Goal: Ask a question

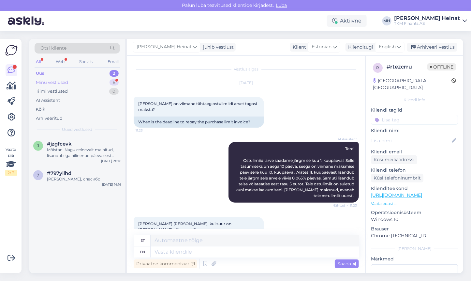
scroll to position [104, 0]
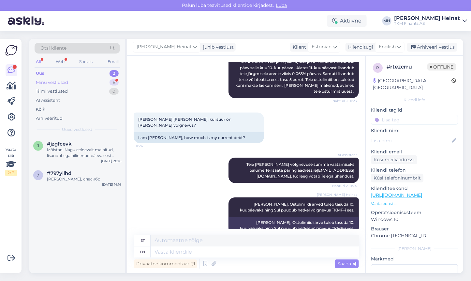
click at [57, 82] on div "Minu vestlused" at bounding box center [52, 82] width 32 height 7
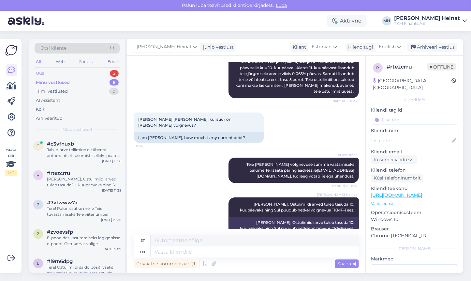
click at [52, 72] on div "Uus 2" at bounding box center [77, 73] width 85 height 9
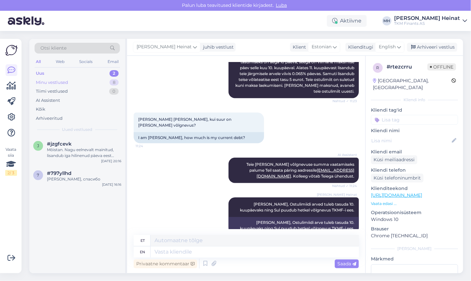
click at [54, 81] on div "Minu vestlused" at bounding box center [52, 82] width 32 height 7
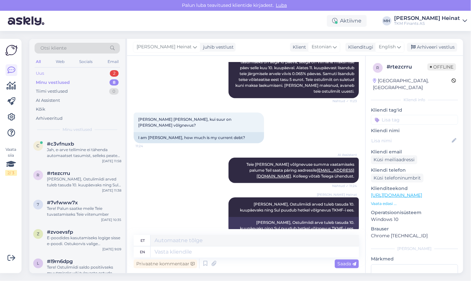
click at [55, 71] on div "Uus 2" at bounding box center [77, 73] width 85 height 9
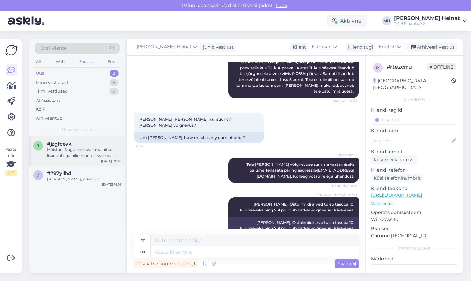
click at [67, 148] on div "Mõistan. Nagu eelnevalt mainitud, lisandub iga hilinenud päeva eest 0.065% viiv…" at bounding box center [84, 153] width 74 height 12
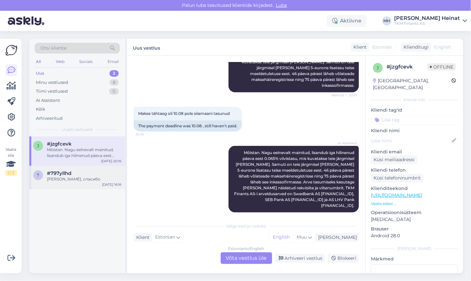
click at [73, 177] on div "[PERSON_NAME], спасибо" at bounding box center [84, 179] width 74 height 6
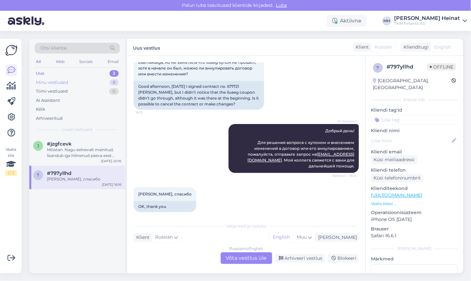
click at [51, 84] on div "Minu vestlused" at bounding box center [52, 82] width 32 height 7
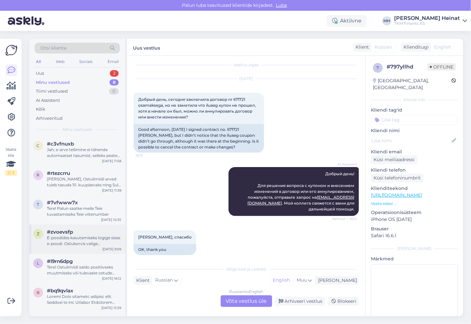
scroll to position [49, 0]
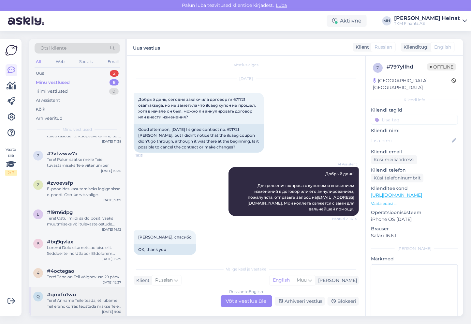
click at [95, 280] on div "Tere! Anname Teile teada, et lubame Teil erandkorras teostada makse Teie isa pa…" at bounding box center [84, 303] width 74 height 12
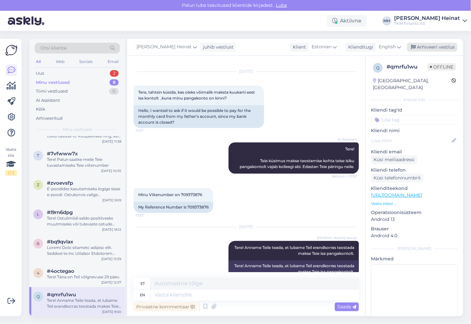
click at [427, 49] on div "Arhiveeri vestlus" at bounding box center [432, 47] width 50 height 9
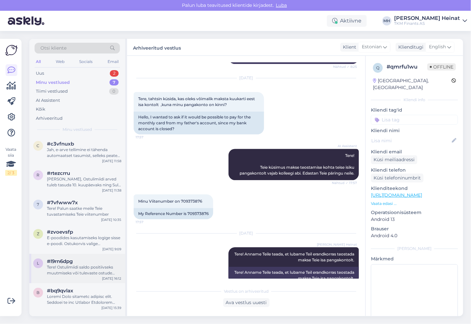
scroll to position [20, 0]
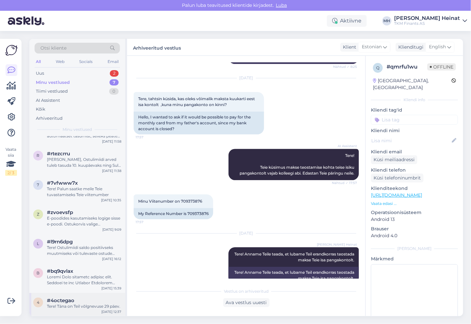
click at [79, 280] on div "Tere! Täna on Teil võlgnevuse 29 päev." at bounding box center [84, 306] width 74 height 6
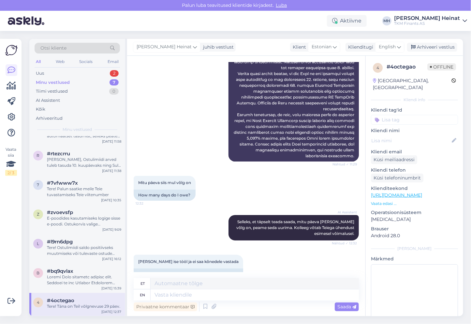
scroll to position [1011, 0]
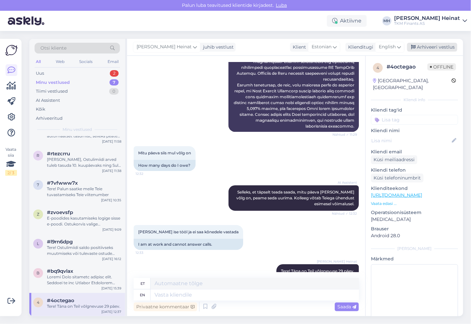
click at [425, 46] on div "Arhiveeri vestlus" at bounding box center [432, 47] width 50 height 9
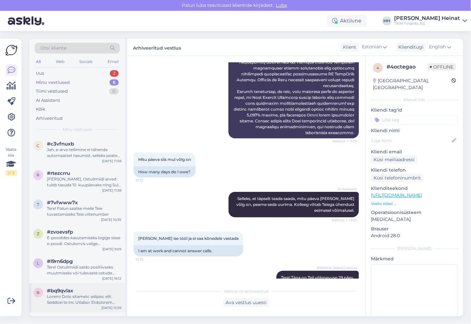
click at [79, 280] on div at bounding box center [84, 299] width 74 height 12
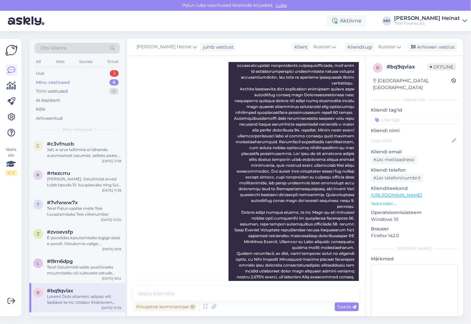
scroll to position [650, 0]
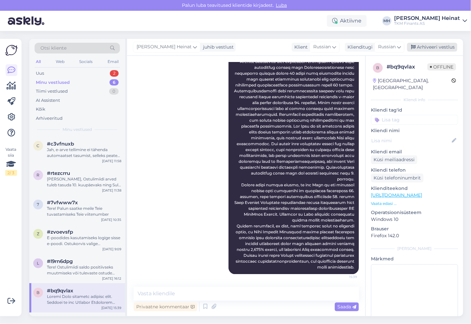
click at [430, 49] on div "Arhiveeri vestlus" at bounding box center [432, 47] width 50 height 9
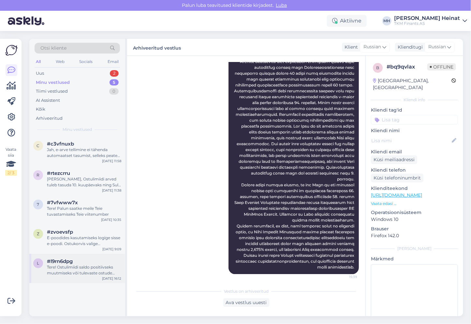
click at [64, 265] on div "Tere! Ostulimiidi saldo positiivseks muutmiseks või tulevaste ostude tarbeks et…" at bounding box center [84, 270] width 74 height 12
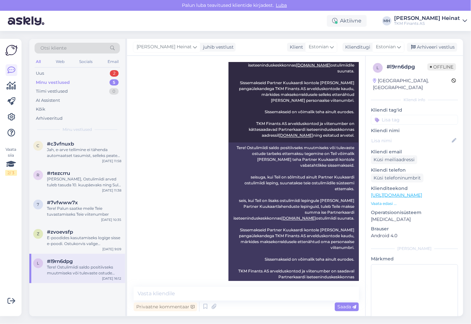
scroll to position [477, 0]
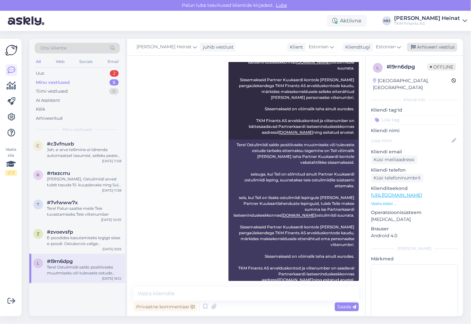
click at [430, 46] on div "Arhiveeri vestlus" at bounding box center [432, 47] width 50 height 9
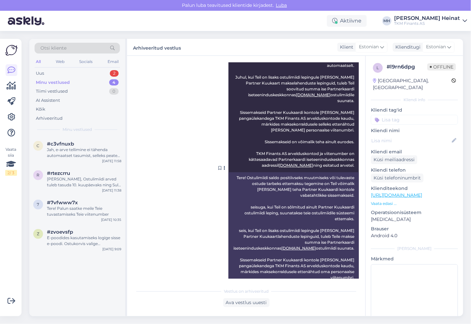
scroll to position [479, 0]
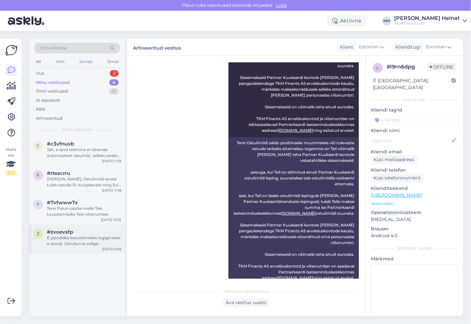
click at [74, 238] on div "E-poodides kasutamiseks logige sisse e-poodi. Ostukorvis valige makseviisiks os…" at bounding box center [84, 241] width 74 height 12
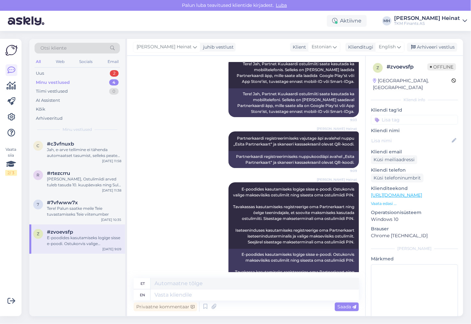
scroll to position [163, 0]
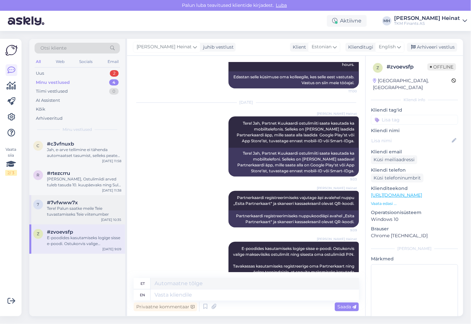
click at [72, 214] on div "Tere! Palun saatke meile Teie tuvastamiseks Teie viitenumber" at bounding box center [84, 211] width 74 height 12
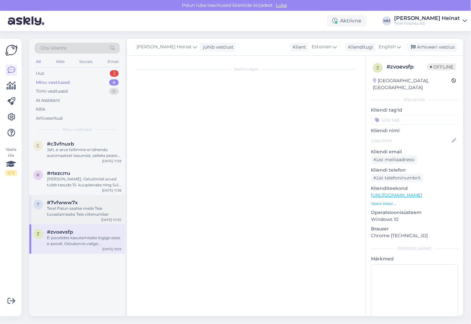
scroll to position [0, 0]
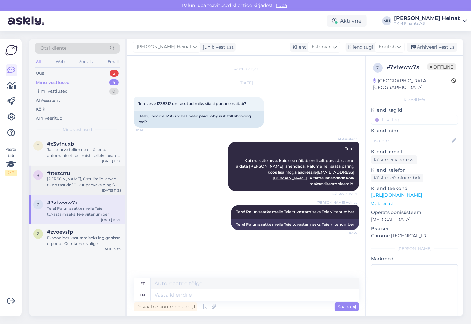
click at [81, 183] on div "[PERSON_NAME], Ostulimiidi arved tuleb tasuda 10. kuupäevaks ning Sul puudub he…" at bounding box center [84, 182] width 74 height 12
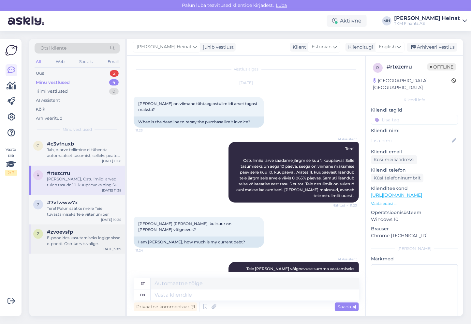
click at [83, 243] on div "E-poodides kasutamiseks logige sisse e-poodi. Ostukorvis valige makseviisiks os…" at bounding box center [84, 241] width 74 height 12
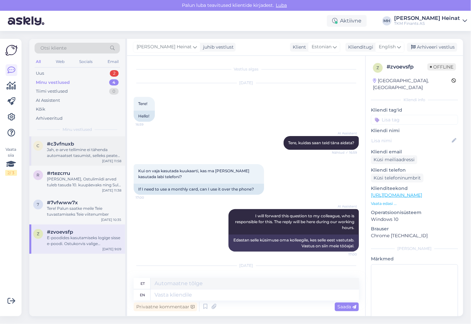
click at [86, 155] on div "Jah, e-arve tellimine ei tähenda automaatset tasumist, selleks peate internetip…" at bounding box center [84, 153] width 74 height 12
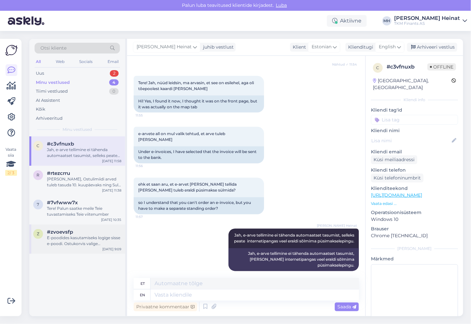
click at [75, 238] on div "E-poodides kasutamiseks logige sisse e-poodi. Ostukorvis valige makseviisiks os…" at bounding box center [84, 241] width 74 height 12
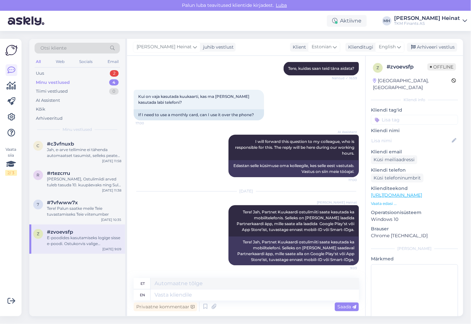
scroll to position [0, 0]
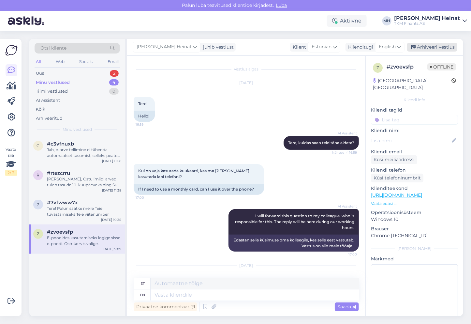
click at [423, 46] on div "Arhiveeri vestlus" at bounding box center [432, 47] width 50 height 9
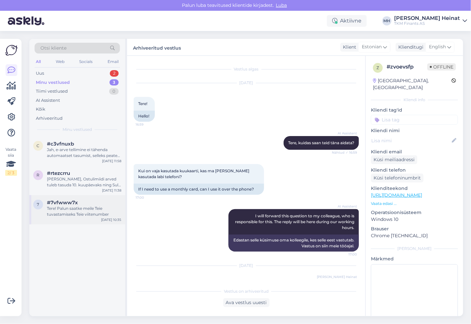
click at [78, 209] on div "Tere! Palun saatke meile Teie tuvastamiseks Teie viitenumber" at bounding box center [84, 211] width 74 height 12
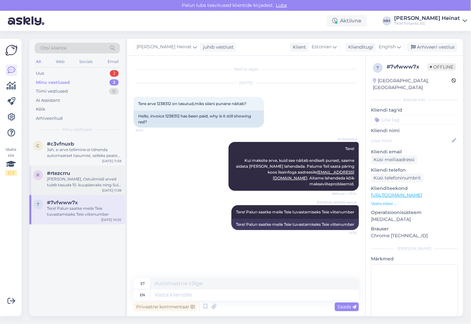
click at [74, 180] on div "[PERSON_NAME], Ostulimiidi arved tuleb tasuda 10. kuupäevaks ning Sul puudub he…" at bounding box center [84, 182] width 74 height 12
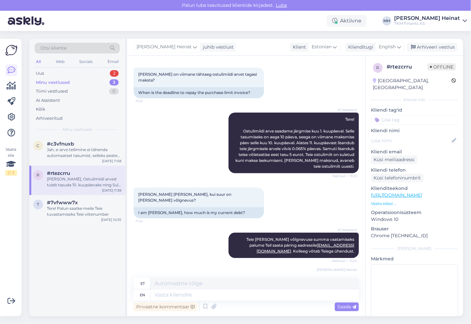
scroll to position [62, 0]
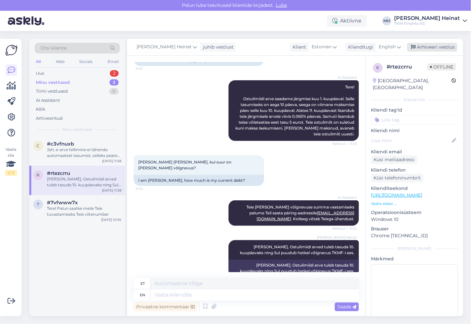
click at [427, 47] on div "Arhiveeri vestlus" at bounding box center [432, 47] width 50 height 9
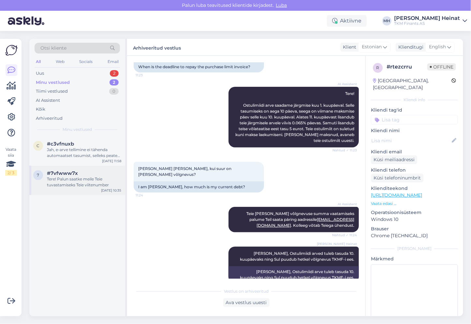
click at [59, 186] on div "Tere! Palun saatke meile Teie tuvastamiseks Teie viitenumber" at bounding box center [84, 182] width 74 height 12
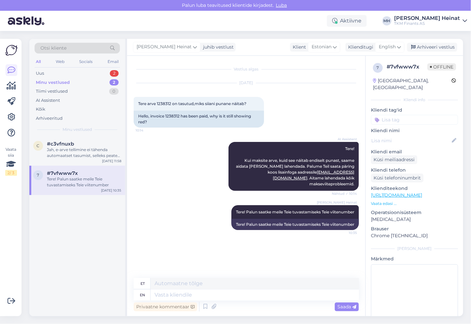
scroll to position [0, 0]
click at [70, 147] on div "Jah, e-arve tellimine ei tähenda automaatset tasumist, selleks peate internetip…" at bounding box center [84, 153] width 74 height 12
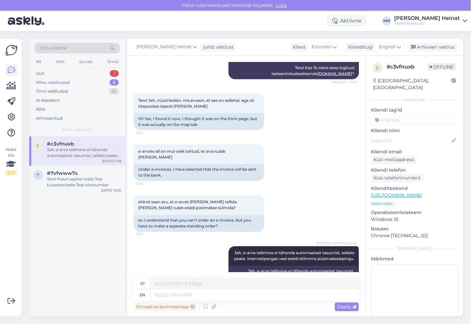
scroll to position [432, 0]
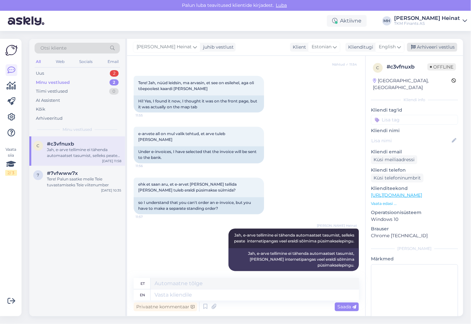
click at [429, 46] on div "Arhiveeri vestlus" at bounding box center [432, 47] width 50 height 9
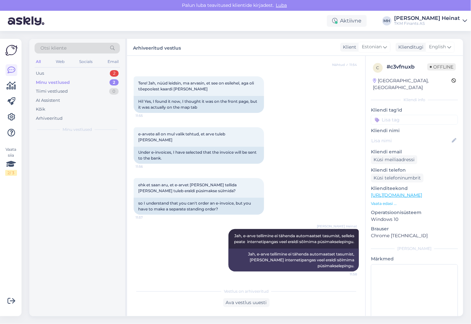
scroll to position [426, 0]
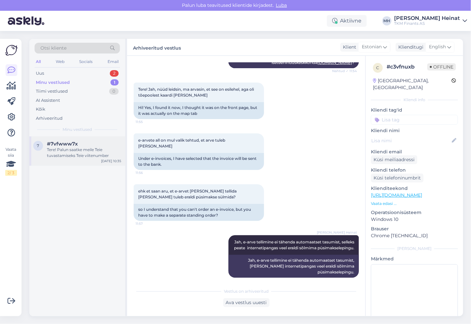
click at [79, 151] on div "Tere! Palun saatke meile Teie tuvastamiseks Teie viitenumber" at bounding box center [84, 153] width 74 height 12
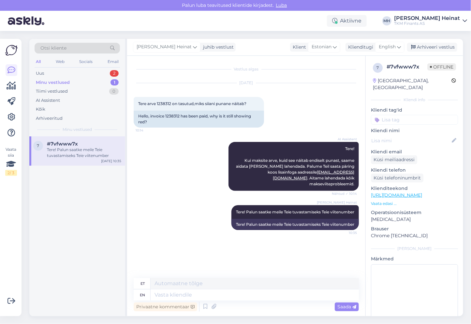
scroll to position [0, 0]
drag, startPoint x: 172, startPoint y: 103, endPoint x: 157, endPoint y: 104, distance: 15.3
click at [157, 104] on span "Tere arve 1238312 on tasutud,miks siiani punane näitab?" at bounding box center [192, 103] width 108 height 5
drag, startPoint x: 157, startPoint y: 104, endPoint x: 161, endPoint y: 103, distance: 3.7
copy span "1238312"
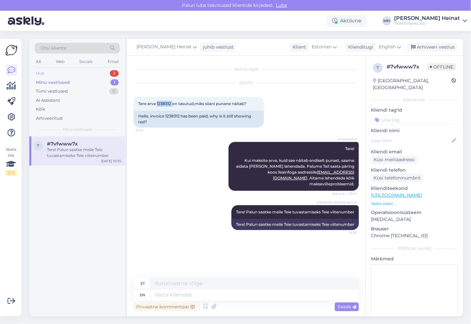
click at [50, 72] on div "Uus 2" at bounding box center [77, 73] width 85 height 9
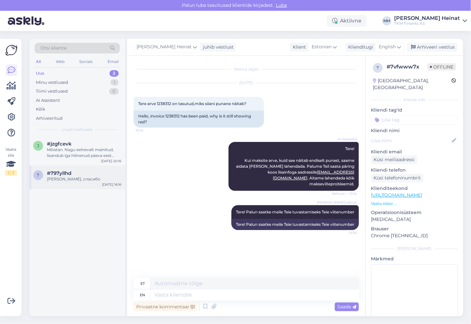
click at [79, 171] on div "#797yllhd" at bounding box center [84, 173] width 74 height 6
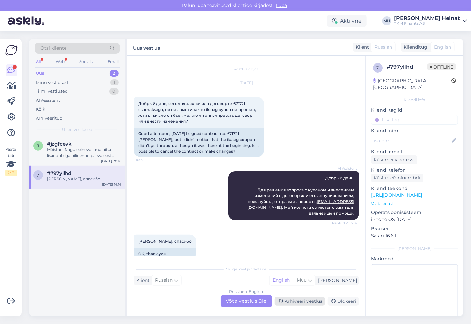
click at [296, 280] on div "Arhiveeri vestlus" at bounding box center [300, 301] width 50 height 9
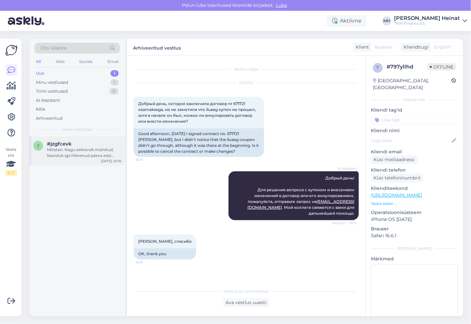
click at [86, 153] on div "Mõistan. Nagu eelnevalt mainitud, lisandub iga hilinenud päeva eest 0.065% viiv…" at bounding box center [84, 153] width 74 height 12
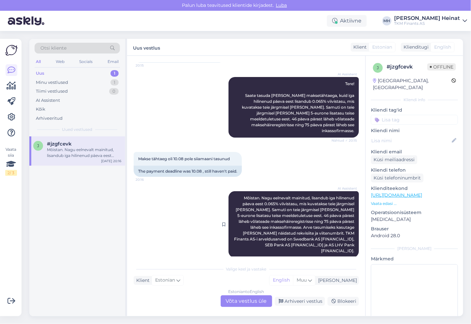
scroll to position [62, 0]
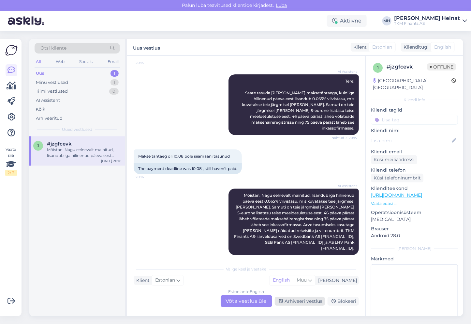
click at [303, 280] on div "Arhiveeri vestlus" at bounding box center [300, 301] width 50 height 9
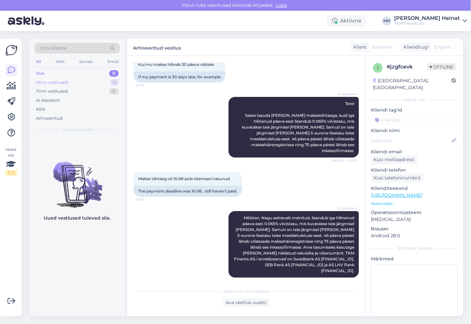
click at [67, 80] on div "Minu vestlused" at bounding box center [52, 82] width 32 height 7
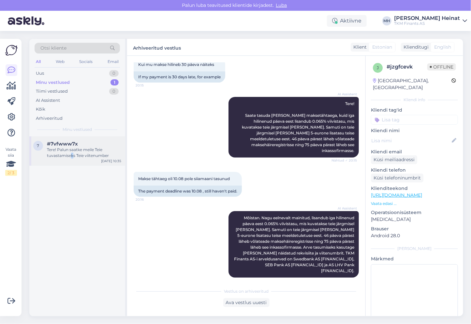
click at [71, 160] on div "7 #7vfwww7x Tere! Palun saatke [PERSON_NAME] tuvastamiseks Teie viitenumber [DA…" at bounding box center [77, 150] width 96 height 29
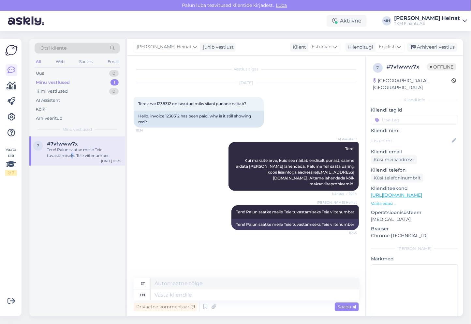
scroll to position [0, 0]
click at [166, 216] on div "[PERSON_NAME] Heinat Tere! Palun saatke [PERSON_NAME] tuvastamiseks Teie viiten…" at bounding box center [246, 217] width 225 height 39
